Goal: Transaction & Acquisition: Obtain resource

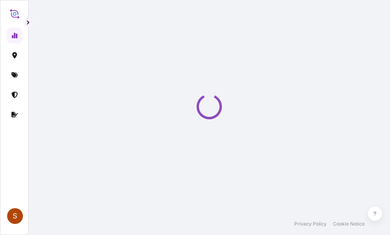
select select "2025"
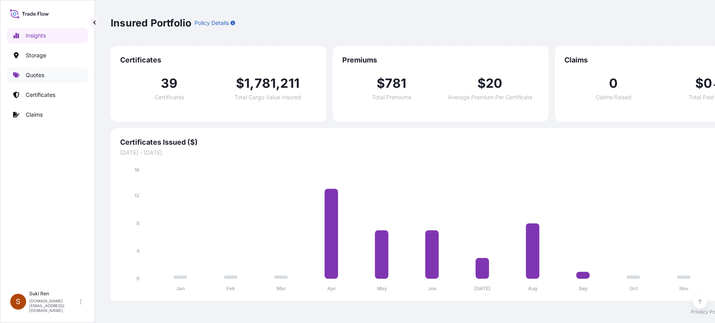
click at [43, 77] on p "Quotes" at bounding box center [35, 75] width 19 height 8
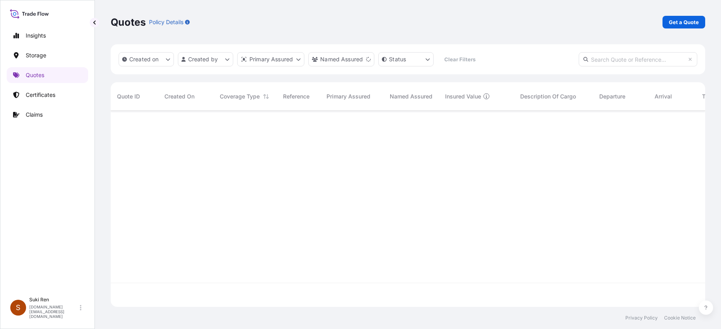
scroll to position [219, 589]
click at [389, 22] on p "Get a Quote" at bounding box center [684, 22] width 30 height 8
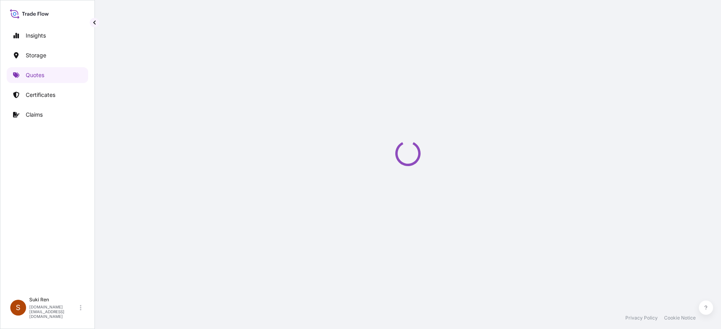
select select "Water"
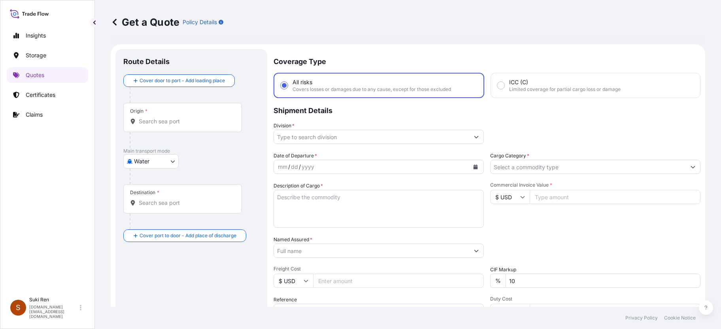
scroll to position [13, 0]
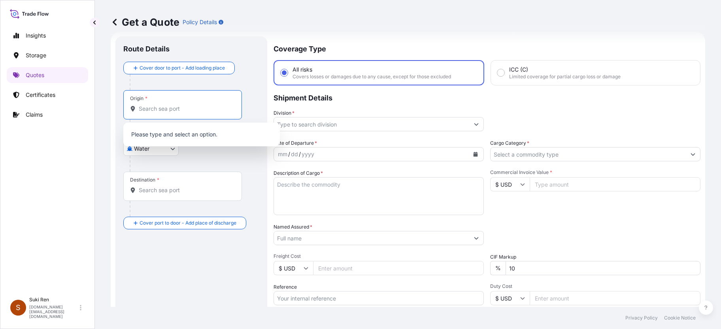
click at [155, 109] on input "Origin *" at bounding box center [185, 109] width 93 height 8
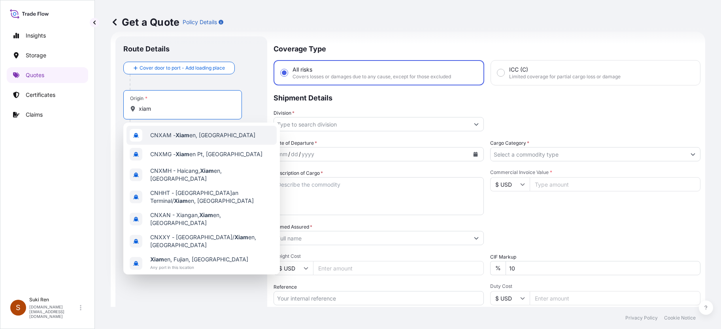
click at [174, 136] on span "CNXAM - Xiam en, [GEOGRAPHIC_DATA]" at bounding box center [202, 135] width 105 height 8
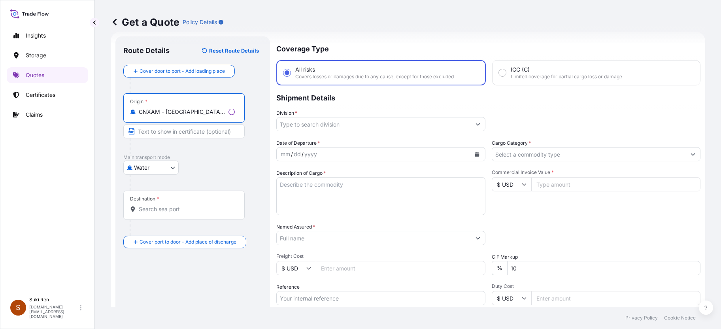
type input "CNXAM - [GEOGRAPHIC_DATA], [GEOGRAPHIC_DATA]"
click at [185, 135] on input "Text to appear on certificate" at bounding box center [183, 131] width 121 height 14
click at [158, 135] on input "Text to appear on certificate" at bounding box center [182, 131] width 119 height 14
click at [146, 209] on input "Destination *" at bounding box center [185, 209] width 93 height 8
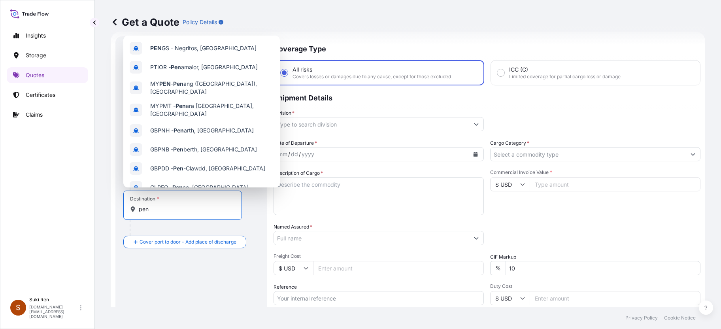
drag, startPoint x: 152, startPoint y: 210, endPoint x: 136, endPoint y: 209, distance: 15.8
click at [136, 209] on div "pen" at bounding box center [182, 209] width 105 height 8
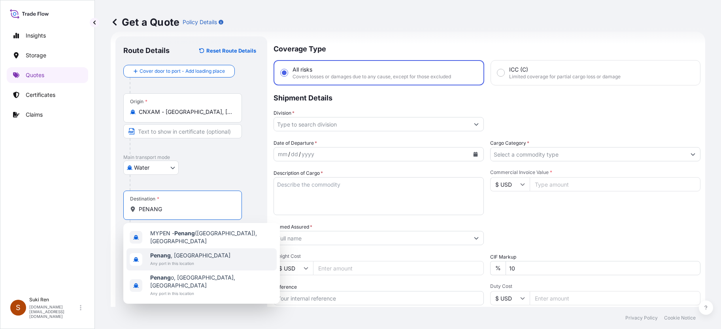
click at [179, 235] on span "Penang , [GEOGRAPHIC_DATA]" at bounding box center [190, 255] width 80 height 8
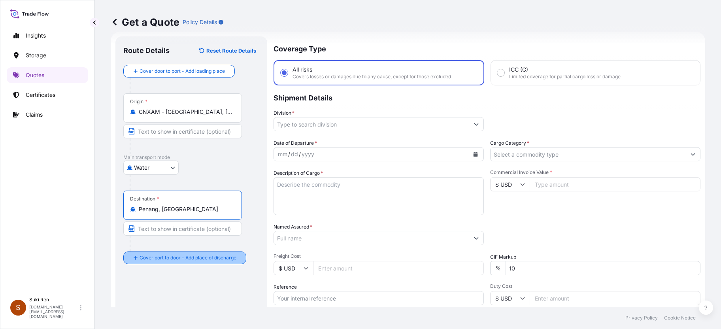
type input "Penang, [GEOGRAPHIC_DATA]"
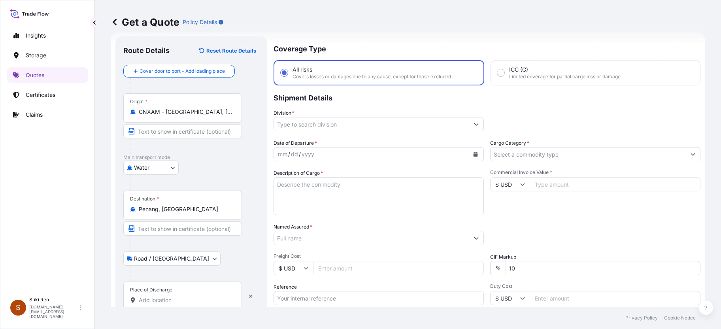
click at [149, 235] on input "Place of Discharge" at bounding box center [185, 300] width 93 height 8
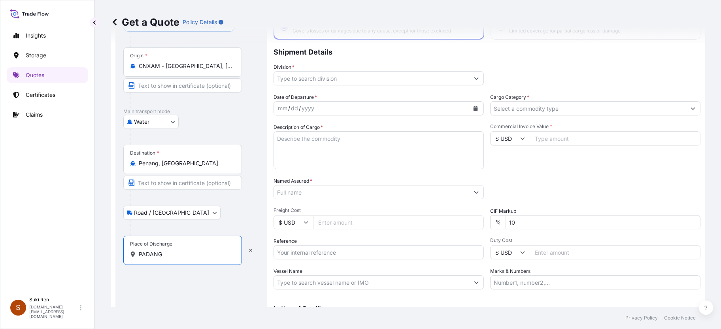
scroll to position [105, 0]
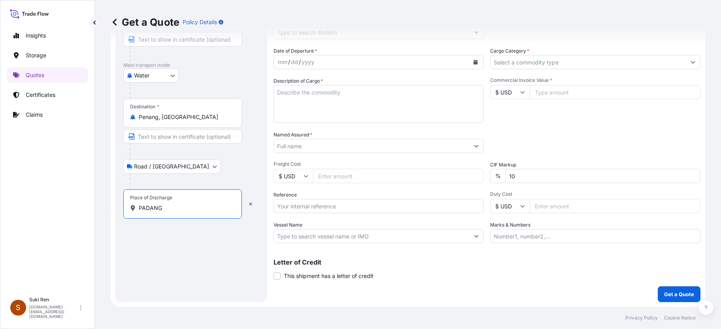
click at [164, 209] on input "PADANG" at bounding box center [185, 208] width 93 height 8
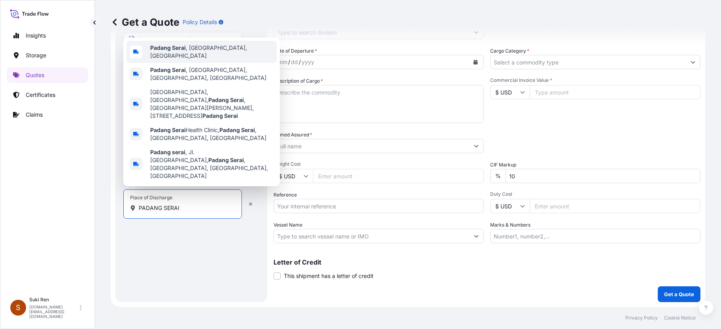
click at [196, 60] on span "[GEOGRAPHIC_DATA] , [GEOGRAPHIC_DATA], [GEOGRAPHIC_DATA]" at bounding box center [211, 52] width 123 height 16
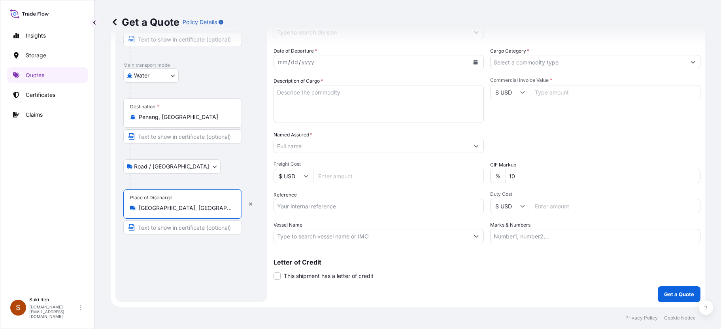
drag, startPoint x: 221, startPoint y: 206, endPoint x: 176, endPoint y: 207, distance: 45.9
click at [176, 207] on input "[GEOGRAPHIC_DATA], [GEOGRAPHIC_DATA], [GEOGRAPHIC_DATA]" at bounding box center [185, 208] width 93 height 8
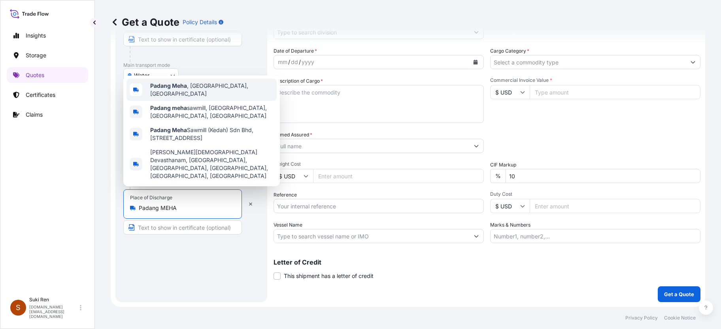
click at [202, 95] on span "[GEOGRAPHIC_DATA] , [GEOGRAPHIC_DATA], [GEOGRAPHIC_DATA]" at bounding box center [211, 90] width 123 height 16
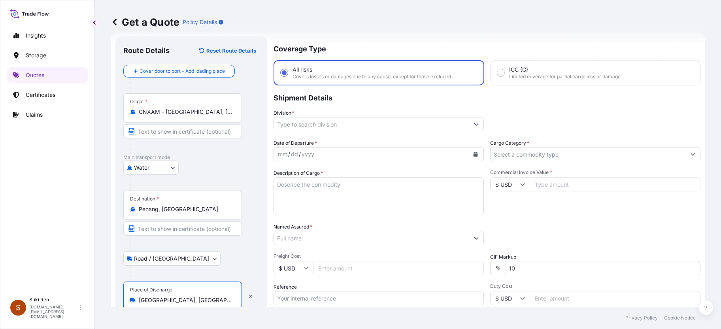
scroll to position [0, 0]
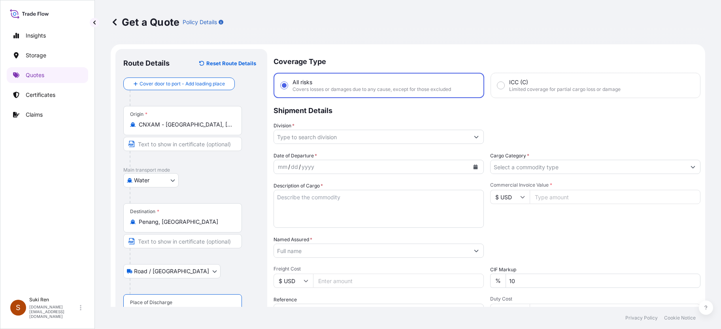
type input "[GEOGRAPHIC_DATA], [GEOGRAPHIC_DATA], [GEOGRAPHIC_DATA]"
click at [319, 138] on input "Division *" at bounding box center [371, 137] width 195 height 14
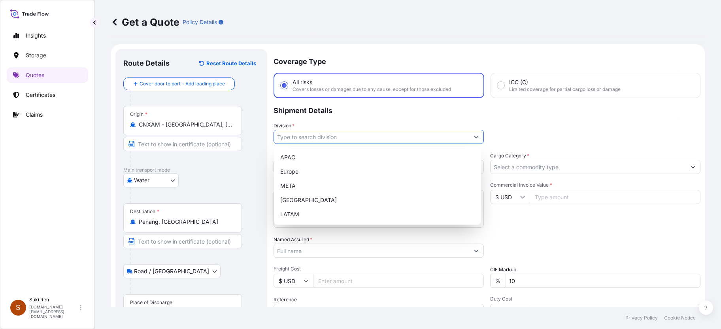
click at [335, 138] on input "Division *" at bounding box center [371, 137] width 195 height 14
click at [293, 157] on div "APAC" at bounding box center [377, 157] width 200 height 14
type input "APAC"
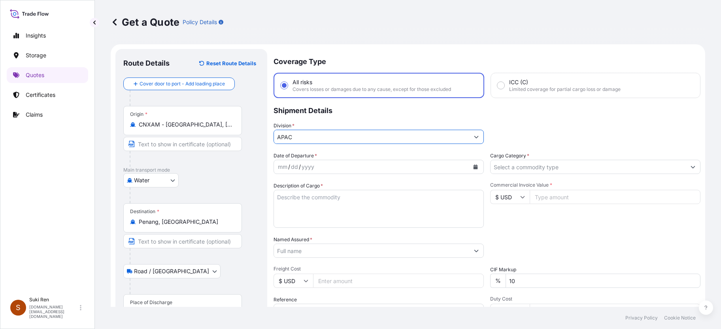
click at [291, 158] on span "Date of Departure *" at bounding box center [295, 156] width 43 height 8
click at [326, 166] on div "mm / dd / yyyy" at bounding box center [371, 167] width 195 height 14
click at [389, 166] on icon "Calendar" at bounding box center [476, 166] width 4 height 5
click at [389, 169] on div "mm / dd / yyyy" at bounding box center [371, 167] width 195 height 14
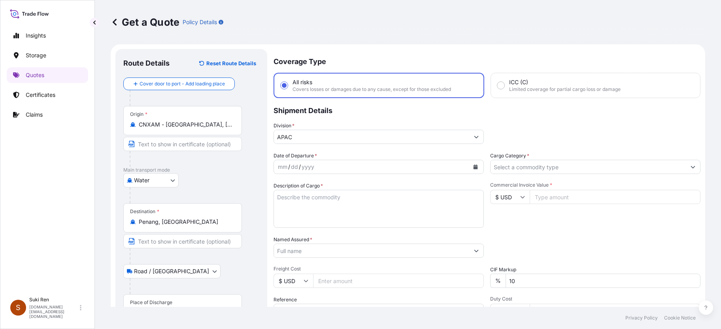
click at [348, 234] on div "Date of Departure * mm / dd / yyyy Cargo Category * Description of Cargo * Comm…" at bounding box center [487, 250] width 427 height 196
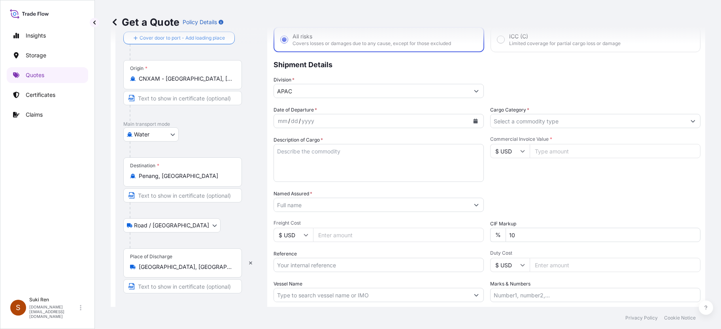
scroll to position [92, 0]
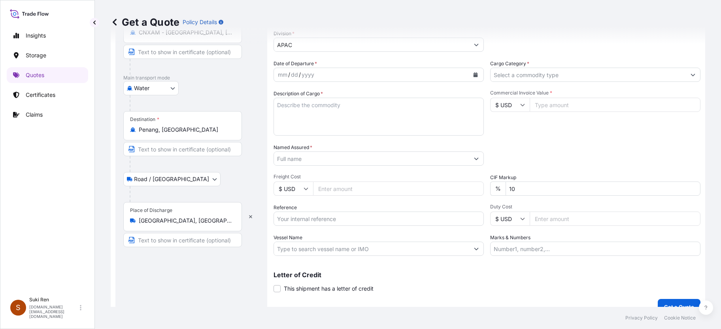
click at [172, 178] on body "Insights Storage Quotes Certificates Claims S Suki Ren [DOMAIN_NAME][EMAIL_ADDR…" at bounding box center [360, 164] width 721 height 329
click at [389, 75] on icon "Calendar" at bounding box center [476, 74] width 4 height 5
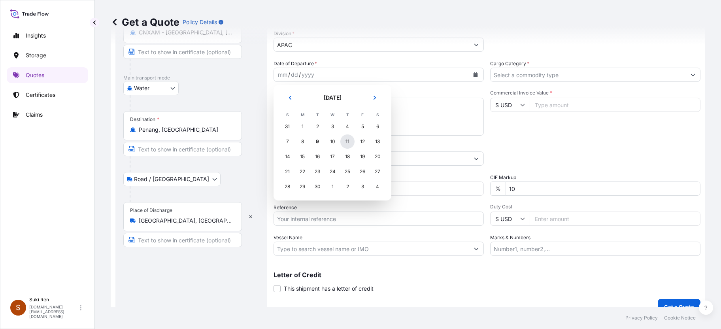
click at [347, 142] on div "11" at bounding box center [347, 141] width 14 height 14
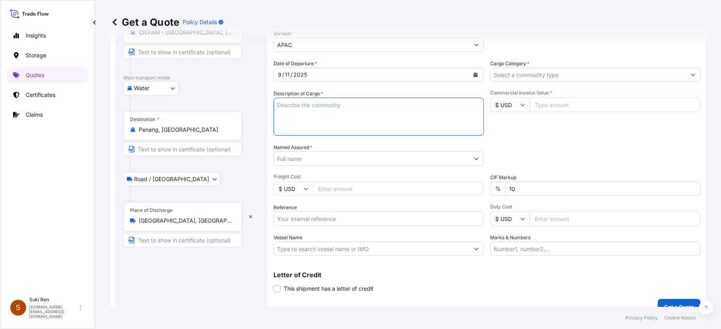
click at [389, 113] on textarea "Description of Cargo *" at bounding box center [379, 117] width 210 height 38
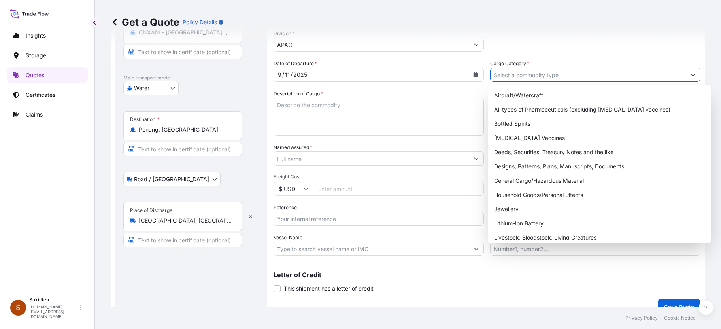
click at [389, 74] on input "Cargo Category *" at bounding box center [588, 75] width 195 height 14
click at [389, 182] on div "General Cargo/Hazardous Material" at bounding box center [599, 181] width 217 height 14
type input "General Cargo/Hazardous Material"
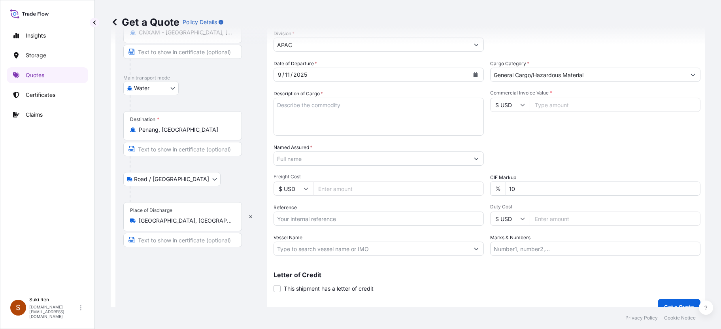
click at [389, 105] on icon at bounding box center [522, 104] width 5 height 5
click at [389, 164] on div "¥ CNY" at bounding box center [507, 159] width 33 height 15
type input "¥ CNY"
click at [389, 102] on input "Commercial Invoice Value *" at bounding box center [615, 105] width 171 height 14
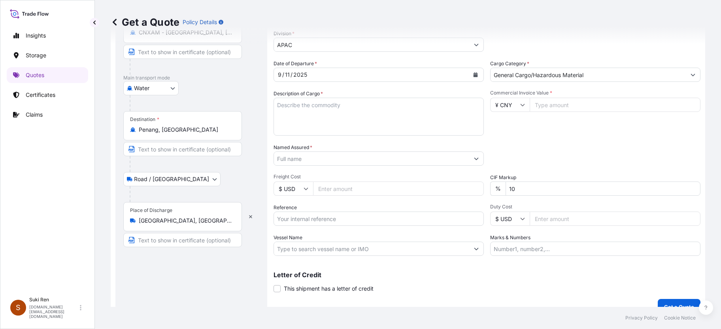
click at [389, 216] on input "Duty Cost" at bounding box center [615, 219] width 171 height 14
click at [389, 107] on input "Commercial Invoice Value *" at bounding box center [615, 105] width 171 height 14
paste input "139500"
type input "139500"
click at [389, 154] on div "Packing Category Type to search a container mode Please select a primary mode o…" at bounding box center [595, 155] width 210 height 22
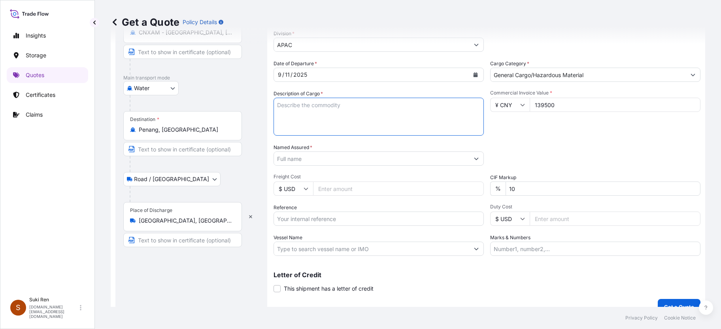
click at [295, 106] on textarea "Description of Cargo *" at bounding box center [379, 117] width 210 height 38
paste textarea "BINDER BATTBOND 290S3-Li"
type textarea "BINDER BATTBOND 290S3-Li"
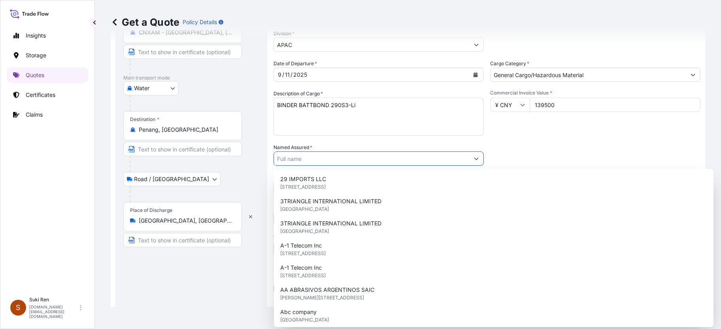
click at [336, 160] on input "Named Assured *" at bounding box center [371, 158] width 195 height 14
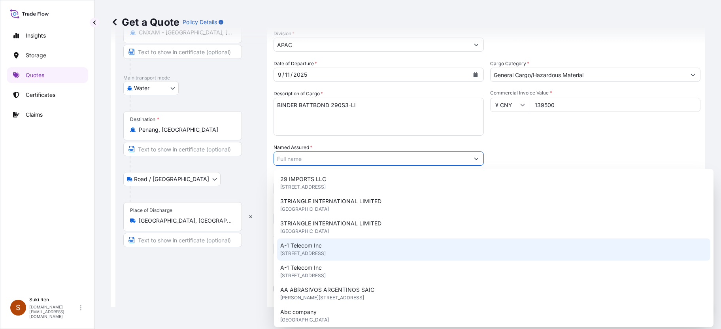
click at [340, 157] on input "Named Assured *" at bounding box center [371, 158] width 195 height 14
paste input "FUJIAN BLUE OCEAN & [PERSON_NAME] TECHNOLOGY CO., LTD."
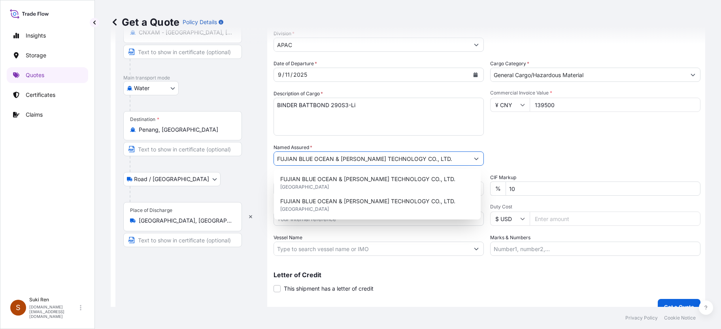
type input "FUJIAN BLUE OCEAN & [PERSON_NAME] TECHNOLOGY CO., LTD."
click at [389, 142] on div "Date of Departure * [DATE] Cargo Category * General Cargo/Hazardous Material De…" at bounding box center [487, 158] width 427 height 196
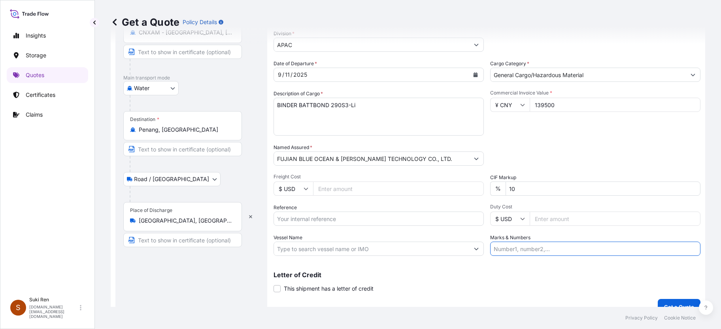
click at [389, 235] on input "Marks & Numbers" at bounding box center [595, 249] width 210 height 14
paste input "WHLU7401238"
type input "WHLU7401238"
click at [293, 216] on input "Reference" at bounding box center [379, 219] width 210 height 14
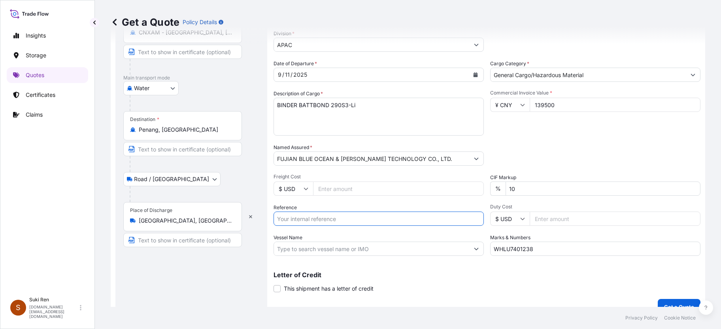
paste input "CXMSE0037579"
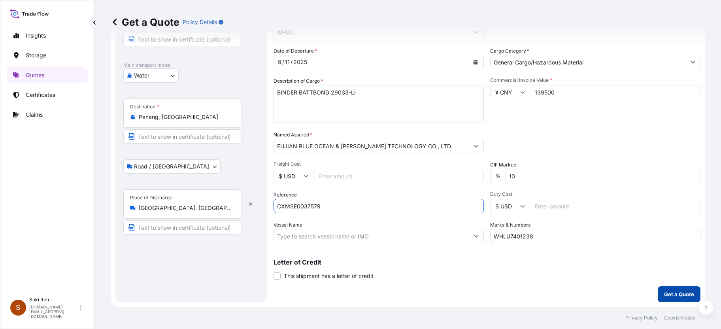
type input "CXMSE0037579"
click at [389, 235] on p "Get a Quote" at bounding box center [679, 294] width 30 height 8
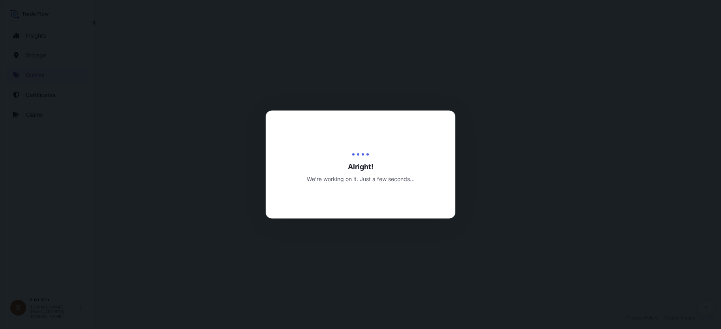
select select "Water"
select select "Road / [GEOGRAPHIC_DATA]"
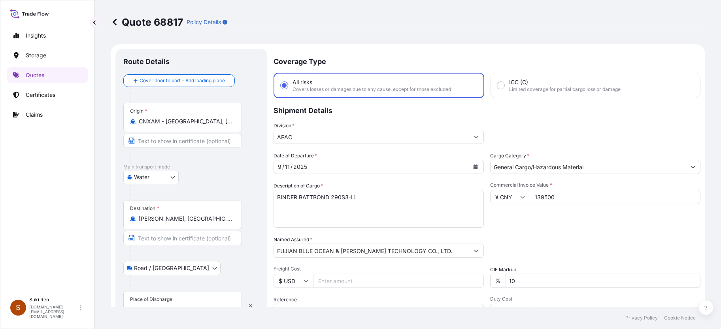
scroll to position [46, 0]
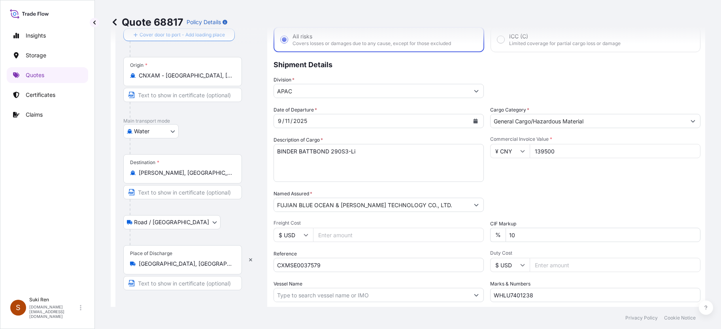
click at [176, 174] on input "[PERSON_NAME], [GEOGRAPHIC_DATA], [GEOGRAPHIC_DATA]" at bounding box center [185, 173] width 93 height 8
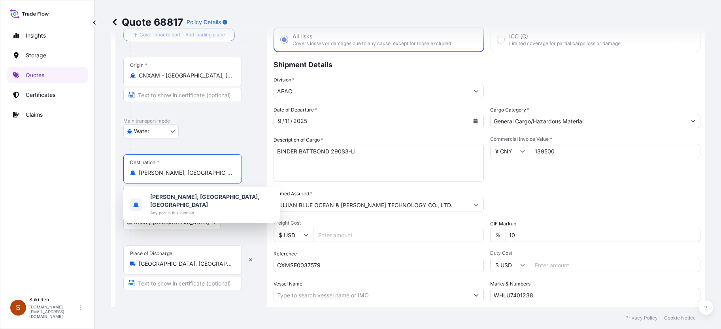
click at [183, 173] on input "[PERSON_NAME], [GEOGRAPHIC_DATA], [GEOGRAPHIC_DATA]" at bounding box center [185, 173] width 93 height 8
click at [177, 171] on input "[PERSON_NAME], [GEOGRAPHIC_DATA], [GEOGRAPHIC_DATA]" at bounding box center [185, 173] width 93 height 8
drag, startPoint x: 176, startPoint y: 172, endPoint x: 138, endPoint y: 172, distance: 37.2
click at [138, 172] on div "[PERSON_NAME], [GEOGRAPHIC_DATA], [GEOGRAPHIC_DATA]" at bounding box center [182, 173] width 105 height 8
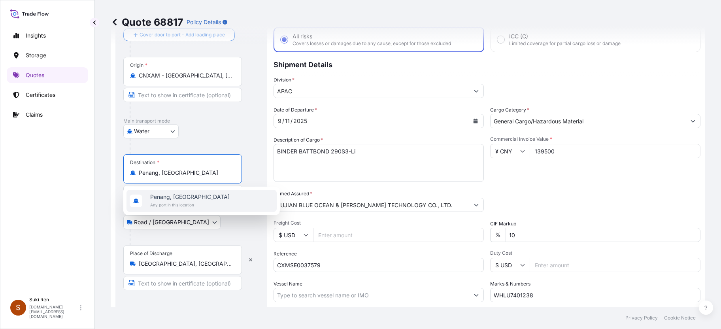
click at [141, 172] on input "Penang, [GEOGRAPHIC_DATA]" at bounding box center [185, 173] width 93 height 8
click at [185, 202] on span "Any port in this location" at bounding box center [190, 205] width 81 height 8
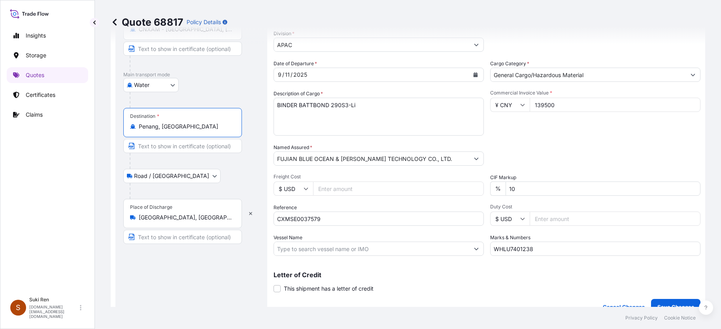
scroll to position [138, 0]
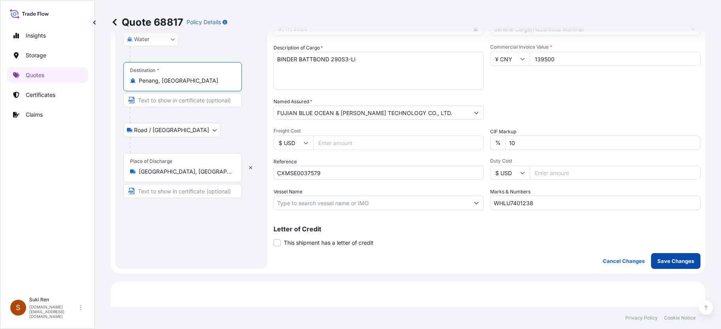
type input "Penang, [GEOGRAPHIC_DATA]"
click at [389, 235] on p "Save Changes" at bounding box center [676, 261] width 37 height 8
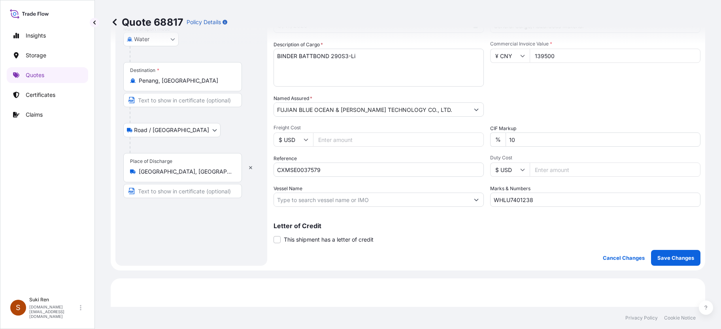
scroll to position [380, 0]
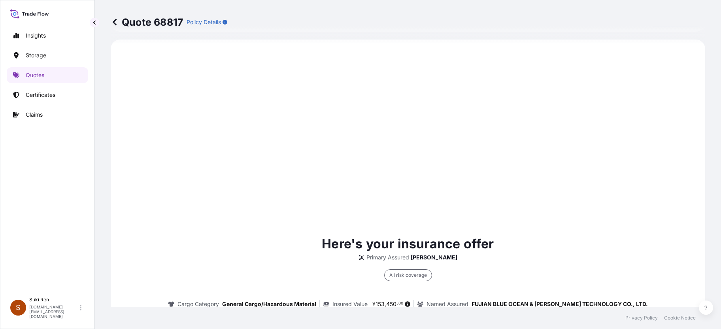
select select "Water"
select select "Road / [GEOGRAPHIC_DATA]"
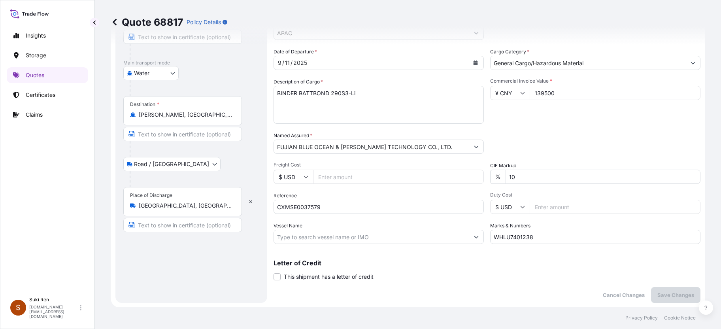
scroll to position [12, 0]
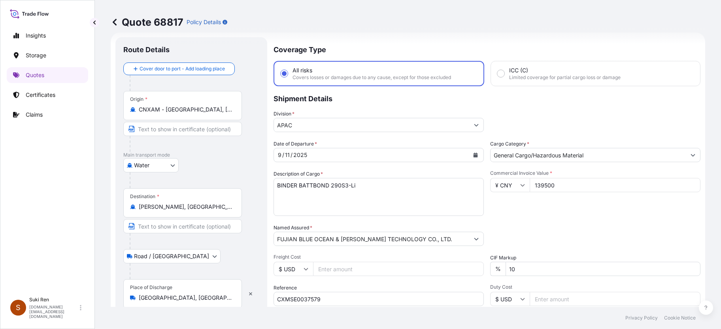
click at [169, 205] on input "[PERSON_NAME], [GEOGRAPHIC_DATA], [GEOGRAPHIC_DATA]" at bounding box center [185, 207] width 93 height 8
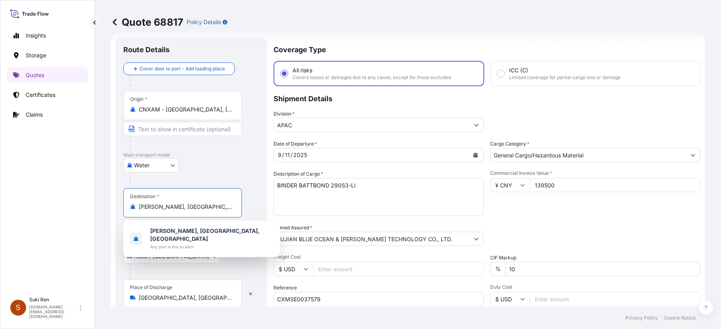
drag, startPoint x: 225, startPoint y: 206, endPoint x: 137, endPoint y: 207, distance: 88.6
click at [137, 207] on div "[PERSON_NAME], [GEOGRAPHIC_DATA], [GEOGRAPHIC_DATA]" at bounding box center [182, 207] width 105 height 8
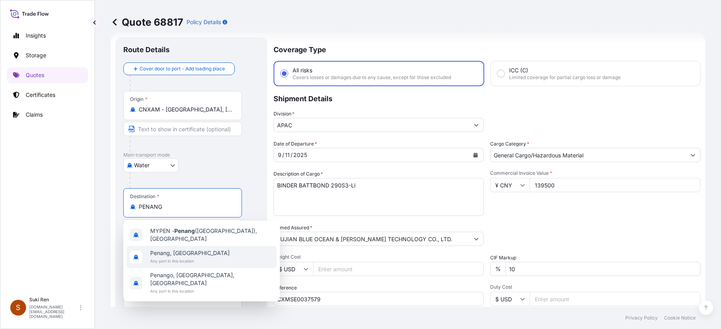
click at [192, 235] on span "Penang, [GEOGRAPHIC_DATA]" at bounding box center [189, 253] width 79 height 8
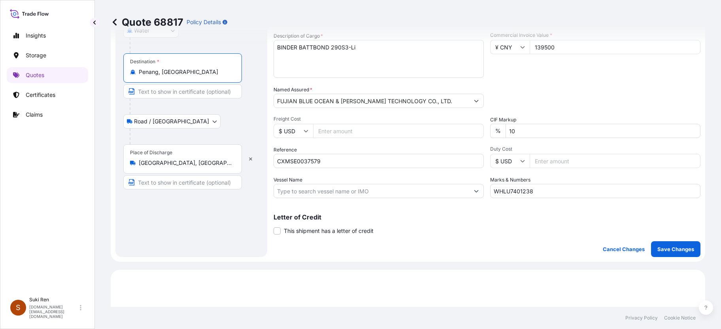
scroll to position [196, 0]
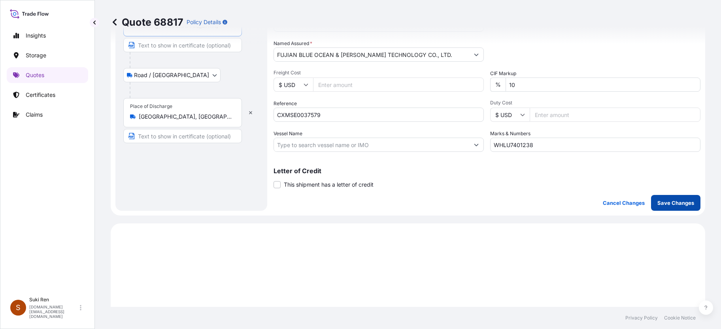
type input "Penang, [GEOGRAPHIC_DATA]"
click at [389, 205] on p "Save Changes" at bounding box center [676, 203] width 37 height 8
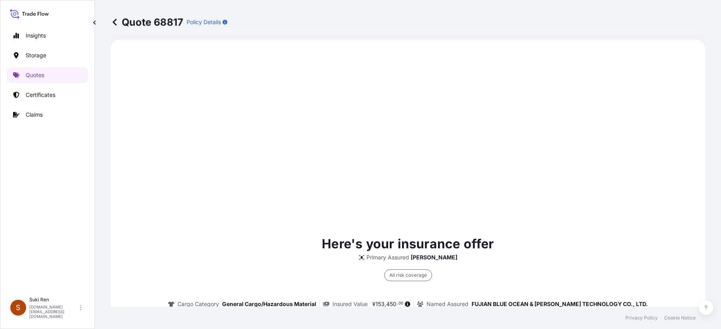
select select "Water"
select select "Road / [GEOGRAPHIC_DATA]"
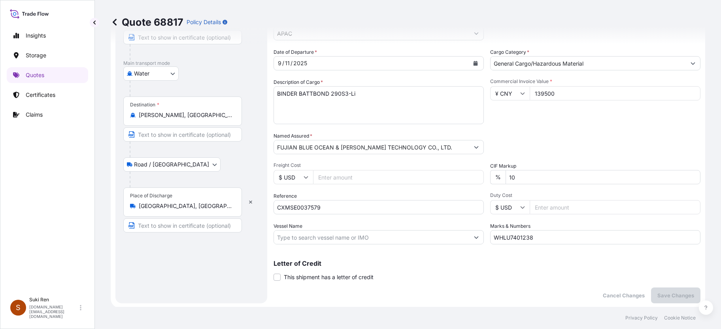
scroll to position [0, 0]
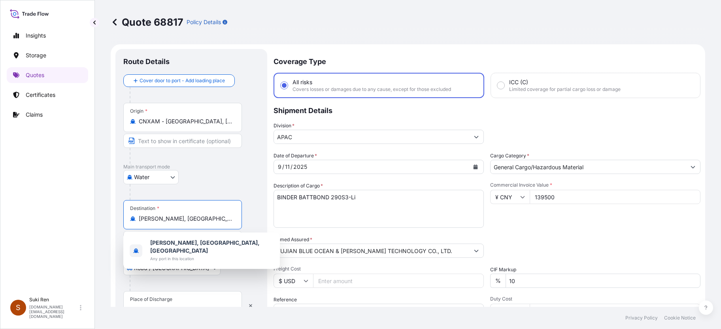
drag, startPoint x: 224, startPoint y: 217, endPoint x: 125, endPoint y: 218, distance: 98.9
click at [125, 218] on div "Destination * [PERSON_NAME], [GEOGRAPHIC_DATA], [GEOGRAPHIC_DATA]" at bounding box center [182, 214] width 119 height 29
click at [172, 178] on body "1 option available. Insights Storage Quotes Certificates Claims S Suki Ren [DOM…" at bounding box center [360, 164] width 721 height 329
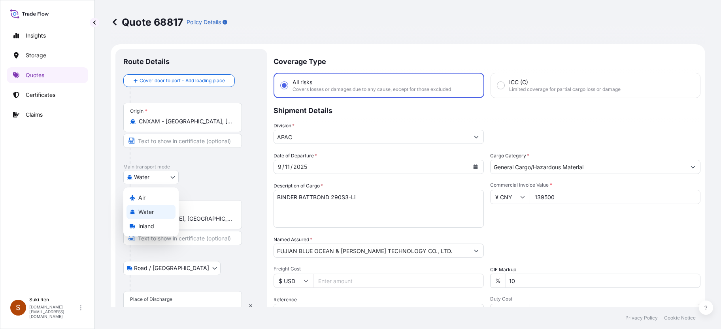
click at [146, 210] on span "Water" at bounding box center [145, 212] width 15 height 8
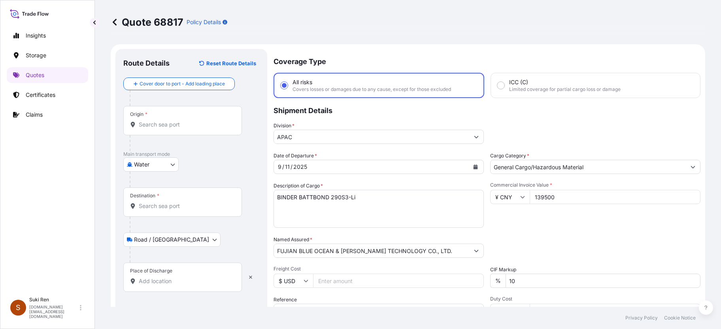
click at [162, 119] on div "Origin *" at bounding box center [182, 120] width 119 height 29
click at [162, 121] on input "Origin *" at bounding box center [185, 125] width 93 height 8
click at [158, 128] on input "Origin *" at bounding box center [185, 125] width 93 height 8
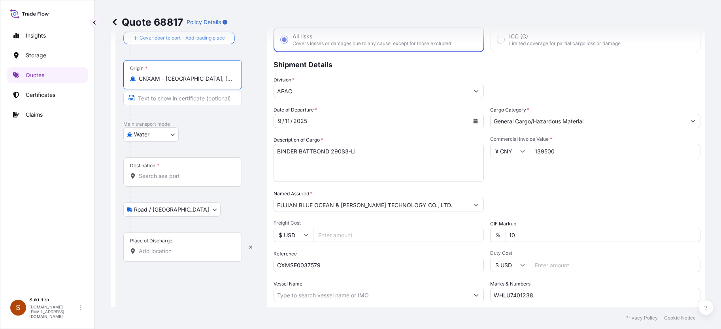
scroll to position [92, 0]
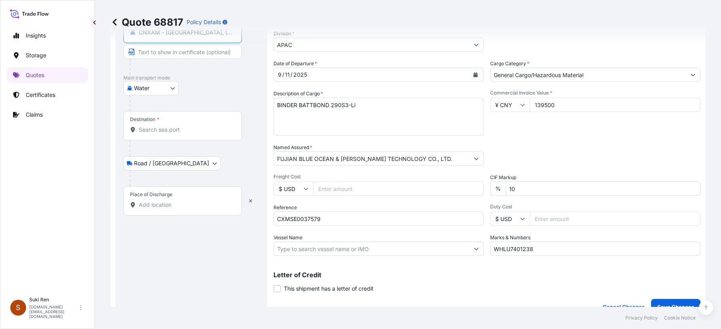
type input "CNXAM - [GEOGRAPHIC_DATA], [GEOGRAPHIC_DATA]"
click at [172, 166] on body "Insights Storage Quotes Certificates Claims S Suki Ren [DOMAIN_NAME][EMAIL_ADDR…" at bounding box center [360, 164] width 721 height 329
click at [155, 185] on span "Road / [GEOGRAPHIC_DATA]" at bounding box center [175, 184] width 75 height 8
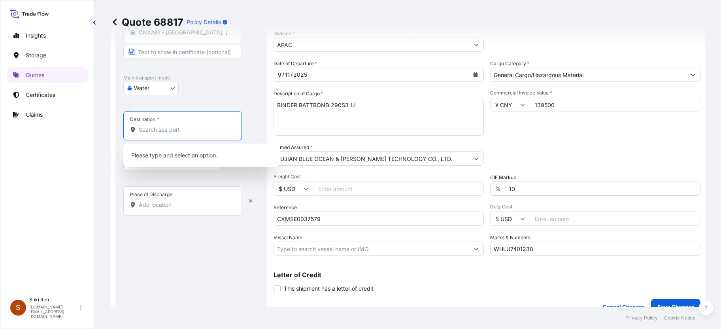
click at [162, 128] on input "Destination *" at bounding box center [185, 130] width 93 height 8
click at [157, 130] on input "Destination *" at bounding box center [185, 130] width 93 height 8
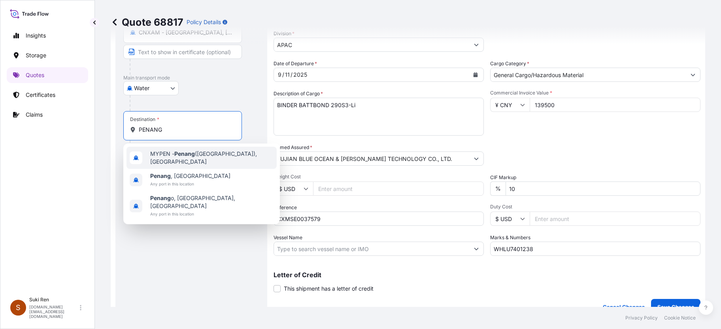
click at [206, 160] on span "MYPEN - Penang ([GEOGRAPHIC_DATA]), [GEOGRAPHIC_DATA]" at bounding box center [211, 158] width 123 height 16
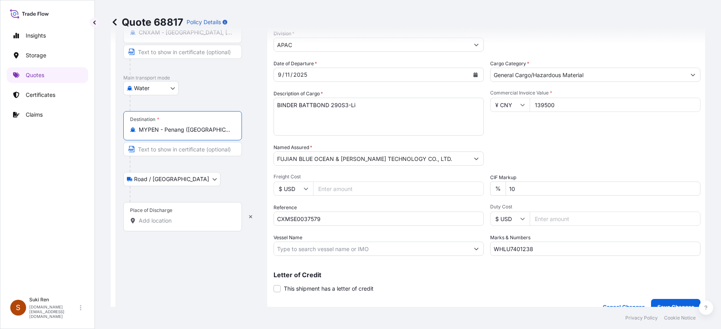
type input "MYPEN - Penang ([GEOGRAPHIC_DATA]), [GEOGRAPHIC_DATA]"
click at [149, 221] on input "Place of Discharge" at bounding box center [185, 221] width 93 height 8
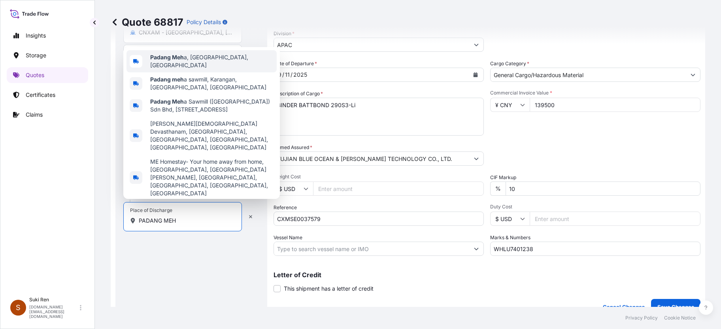
click at [186, 69] on span "Padang Meh a, [GEOGRAPHIC_DATA], [GEOGRAPHIC_DATA]" at bounding box center [211, 61] width 123 height 16
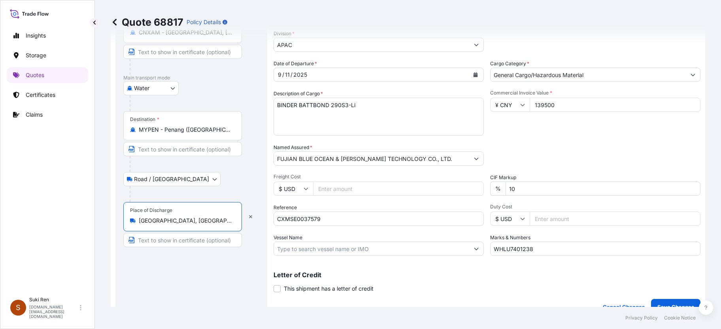
drag, startPoint x: 225, startPoint y: 220, endPoint x: 160, endPoint y: 220, distance: 65.6
click at [160, 220] on input "[GEOGRAPHIC_DATA], [GEOGRAPHIC_DATA], [GEOGRAPHIC_DATA]" at bounding box center [185, 221] width 93 height 8
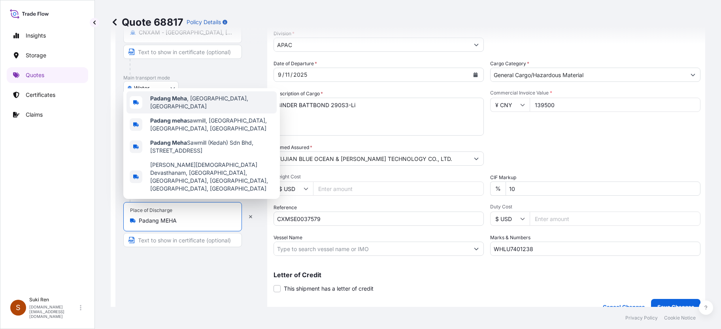
click at [202, 104] on span "[GEOGRAPHIC_DATA] , [GEOGRAPHIC_DATA], [GEOGRAPHIC_DATA]" at bounding box center [211, 103] width 123 height 16
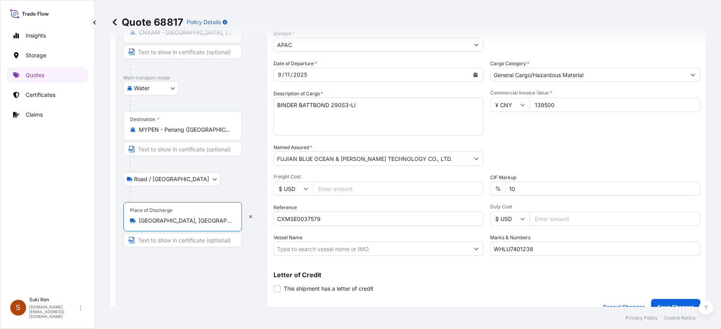
type input "[GEOGRAPHIC_DATA], [GEOGRAPHIC_DATA], [GEOGRAPHIC_DATA]"
click at [186, 235] on div "Route Details Reset Route Details Cover door to port - Add loading place Place …" at bounding box center [191, 136] width 136 height 342
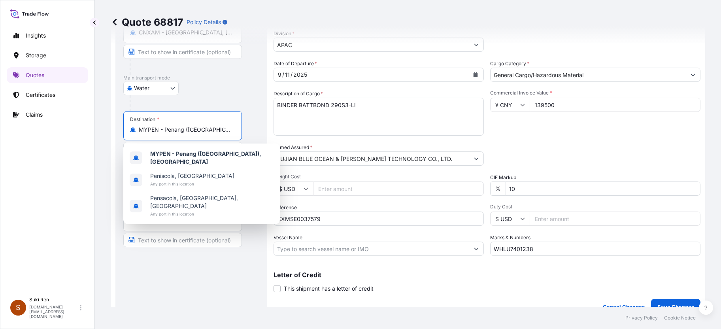
scroll to position [0, 16]
drag, startPoint x: 163, startPoint y: 128, endPoint x: 246, endPoint y: 129, distance: 82.3
click at [246, 129] on div "Destination * MYPEN - [GEOGRAPHIC_DATA] ([GEOGRAPHIC_DATA]), [GEOGRAPHIC_DATA]" at bounding box center [191, 141] width 136 height 61
click at [249, 92] on div "Water Air Water Inland" at bounding box center [191, 88] width 136 height 14
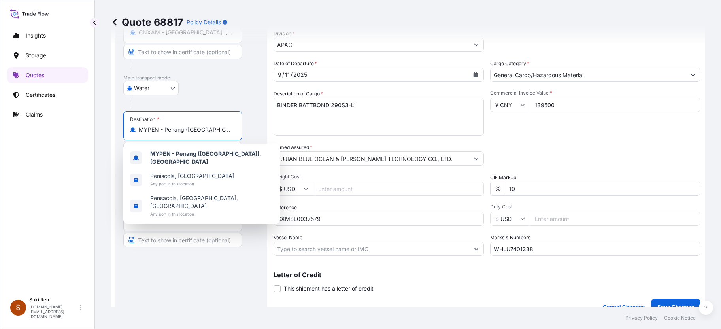
click at [197, 129] on input "MYPEN - Penang ([GEOGRAPHIC_DATA]), [GEOGRAPHIC_DATA]" at bounding box center [185, 130] width 93 height 8
click at [200, 158] on b "MYPEN - Penang ([GEOGRAPHIC_DATA]), [GEOGRAPHIC_DATA]" at bounding box center [205, 157] width 111 height 15
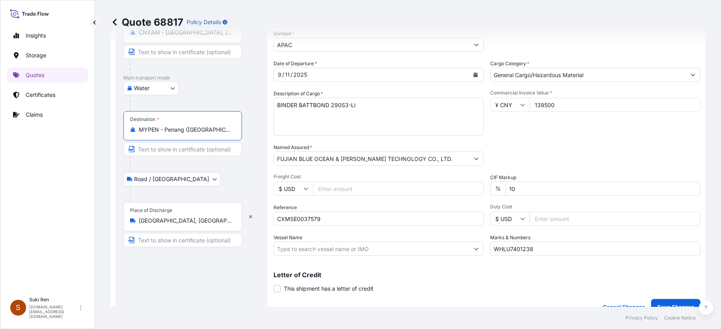
click at [157, 128] on input "MYPEN - Penang ([GEOGRAPHIC_DATA]), [GEOGRAPHIC_DATA]" at bounding box center [185, 130] width 93 height 8
drag, startPoint x: 164, startPoint y: 131, endPoint x: 127, endPoint y: 130, distance: 36.8
click at [127, 130] on div "Destination * MYPEN - [GEOGRAPHIC_DATA] ([GEOGRAPHIC_DATA]), [GEOGRAPHIC_DATA]" at bounding box center [182, 125] width 119 height 29
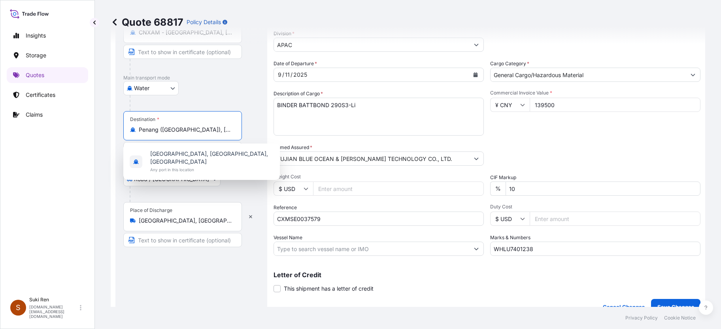
drag, startPoint x: 224, startPoint y: 128, endPoint x: 159, endPoint y: 129, distance: 65.3
click at [159, 129] on input "Penang ([GEOGRAPHIC_DATA]), [GEOGRAPHIC_DATA]" at bounding box center [185, 130] width 93 height 8
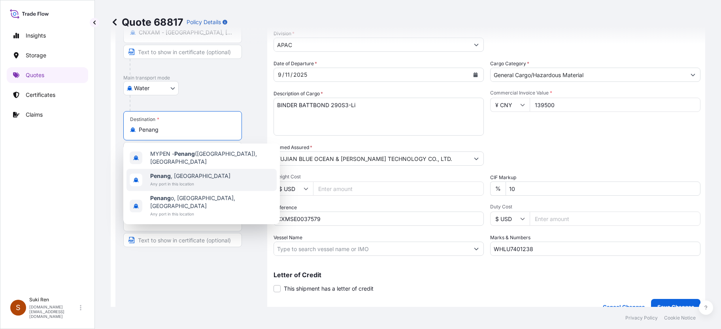
click at [174, 180] on span "Any port in this location" at bounding box center [190, 184] width 80 height 8
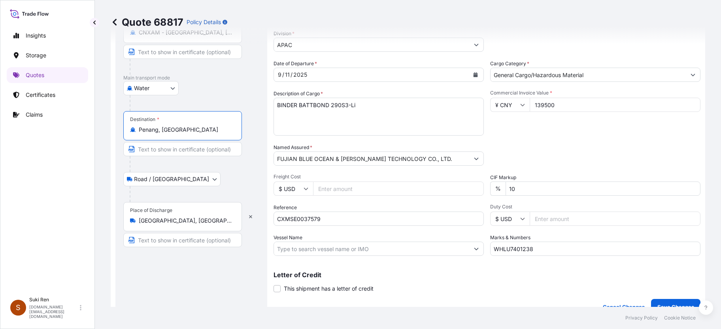
scroll to position [184, 0]
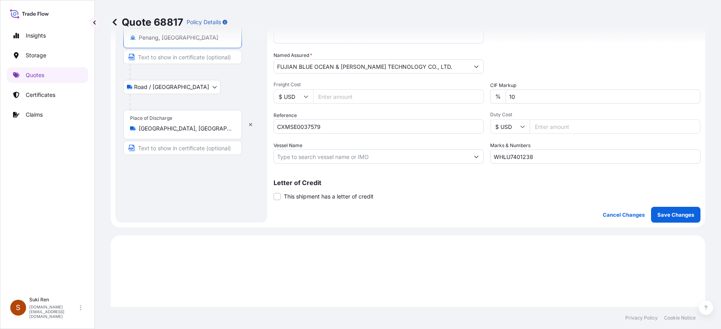
type input "Penang, [GEOGRAPHIC_DATA]"
click at [389, 213] on p "Save Changes" at bounding box center [676, 215] width 37 height 8
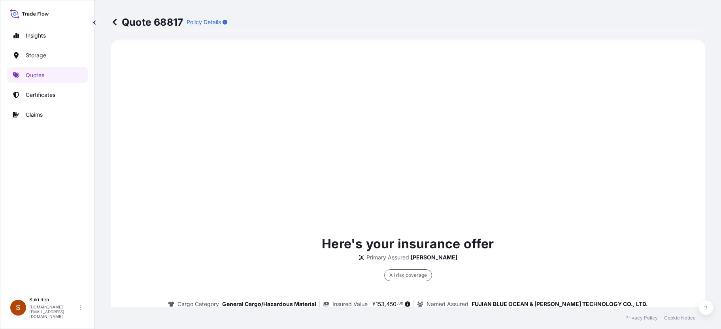
select select "Water"
select select "Road / [GEOGRAPHIC_DATA]"
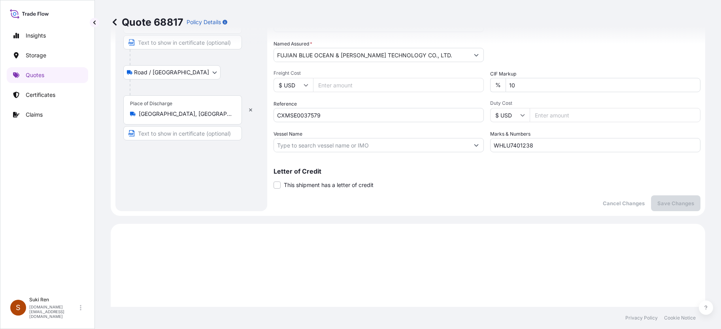
scroll to position [58, 0]
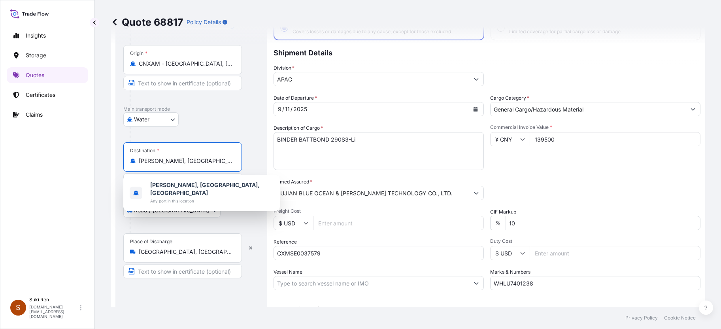
drag, startPoint x: 178, startPoint y: 160, endPoint x: 139, endPoint y: 159, distance: 38.8
click at [139, 159] on input "[PERSON_NAME], [GEOGRAPHIC_DATA], [GEOGRAPHIC_DATA]" at bounding box center [185, 161] width 93 height 8
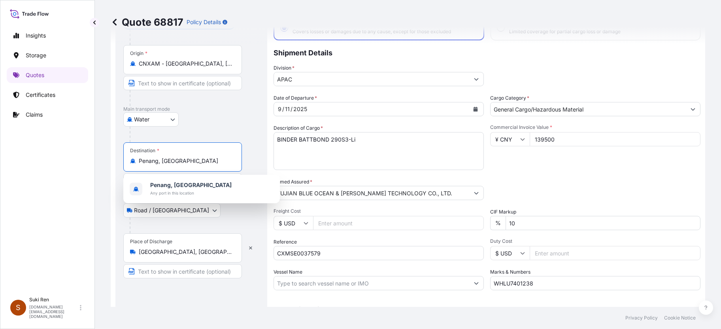
drag, startPoint x: 192, startPoint y: 161, endPoint x: 157, endPoint y: 163, distance: 34.8
click at [157, 163] on input "Penang, [GEOGRAPHIC_DATA]" at bounding box center [185, 161] width 93 height 8
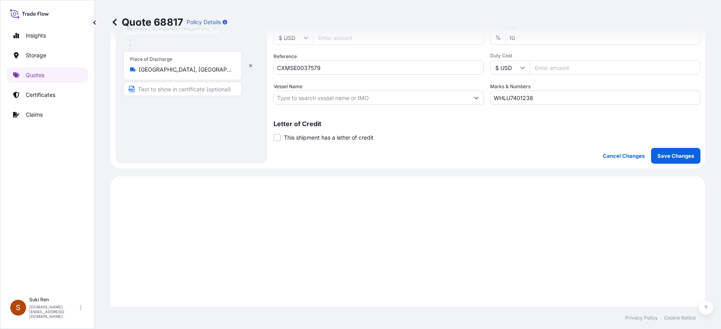
scroll to position [427, 0]
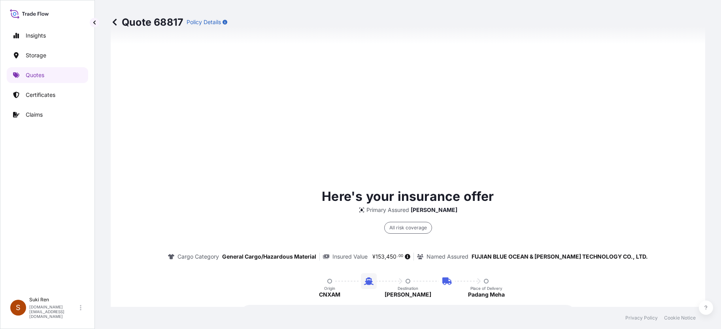
type input "MYPEN - Penang ([GEOGRAPHIC_DATA]), [GEOGRAPHIC_DATA]"
click at [389, 155] on div "Here's your insurance offer Primary Assured [PERSON_NAME] All risk coverage Car…" at bounding box center [408, 284] width 573 height 563
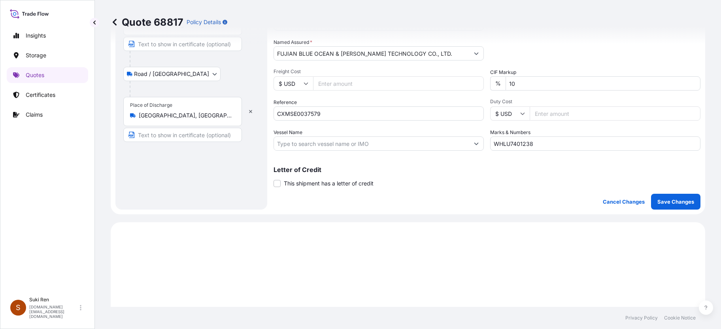
scroll to position [151, 0]
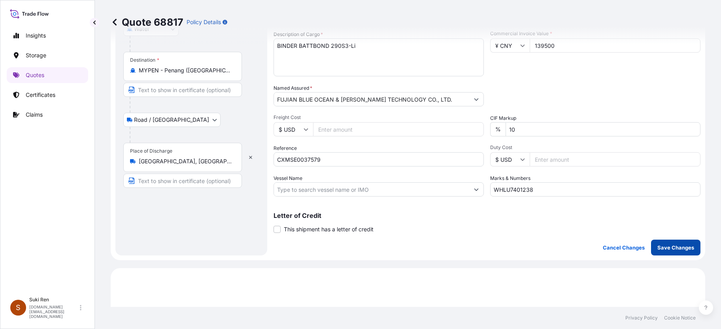
click at [389, 235] on p "Save Changes" at bounding box center [676, 248] width 37 height 8
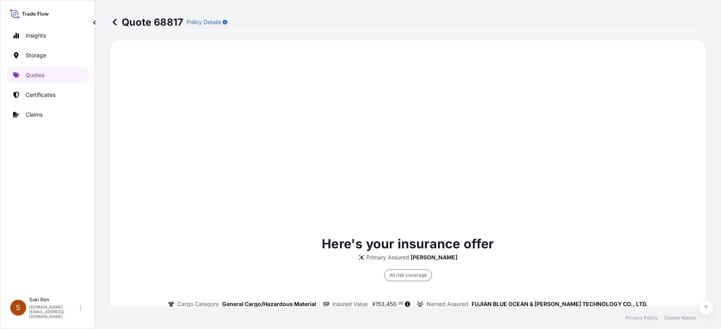
select select "Water"
select select "Road / [GEOGRAPHIC_DATA]"
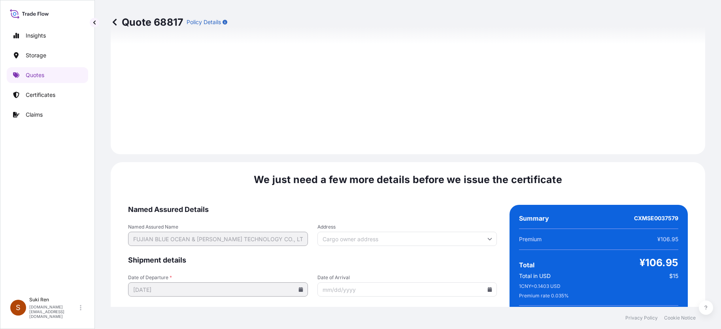
scroll to position [1234, 0]
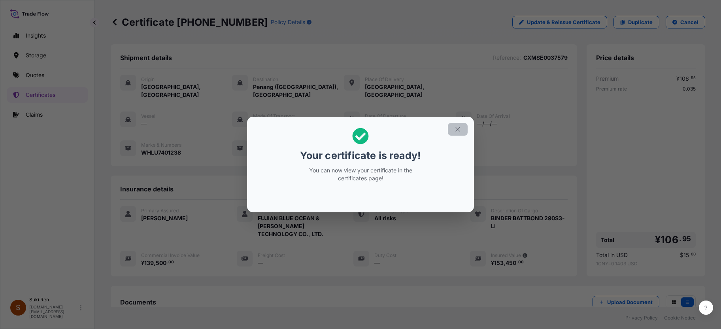
click at [389, 130] on icon "button" at bounding box center [458, 129] width 4 height 4
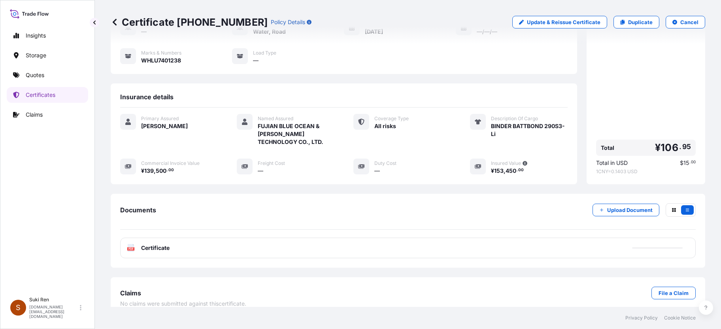
scroll to position [95, 0]
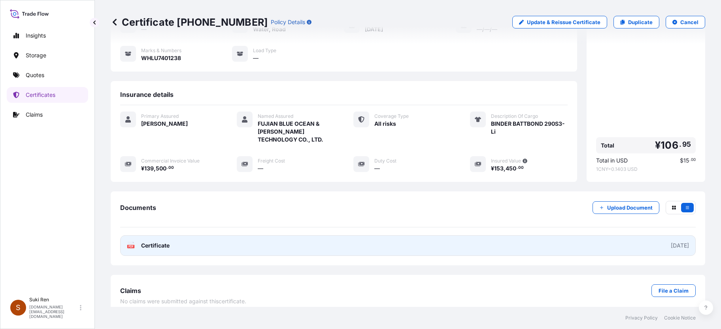
click at [164, 235] on span "Certificate" at bounding box center [155, 246] width 28 height 8
